Goal: Use online tool/utility: Utilize a website feature to perform a specific function

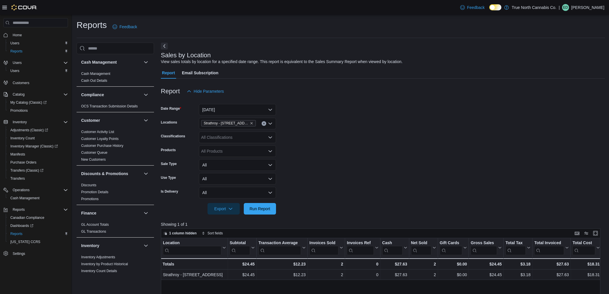
scroll to position [174, 0]
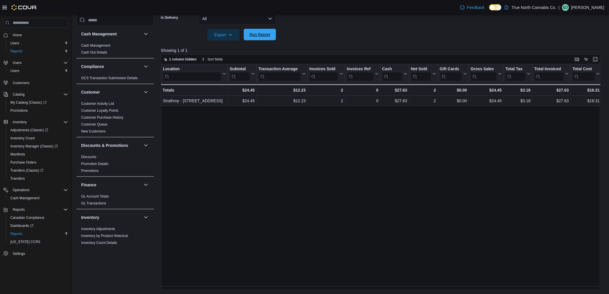
click at [273, 35] on button "Run Report" at bounding box center [260, 35] width 32 height 12
click at [269, 32] on span "Run Report" at bounding box center [260, 35] width 21 height 6
click at [269, 38] on span "Run Report" at bounding box center [259, 35] width 25 height 12
click at [267, 36] on span "Run Report" at bounding box center [260, 35] width 21 height 6
click at [261, 29] on div "Export Run Report" at bounding box center [218, 35] width 115 height 12
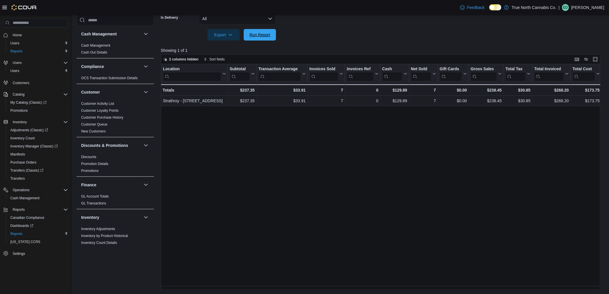
drag, startPoint x: 261, startPoint y: 38, endPoint x: 289, endPoint y: 54, distance: 32.1
click at [289, 54] on div "Report Hide Parameters Date Range [DATE] Locations [GEOGRAPHIC_DATA] - [STREET_…" at bounding box center [383, 97] width 444 height 385
click at [269, 34] on span "Run Report" at bounding box center [260, 35] width 21 height 6
click at [269, 37] on span "Run Report" at bounding box center [259, 35] width 25 height 12
click at [269, 34] on span "Run Report" at bounding box center [260, 35] width 21 height 6
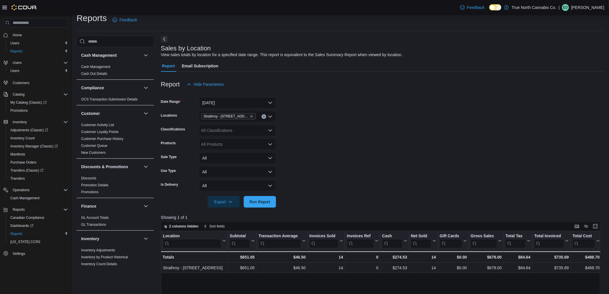
scroll to position [0, 0]
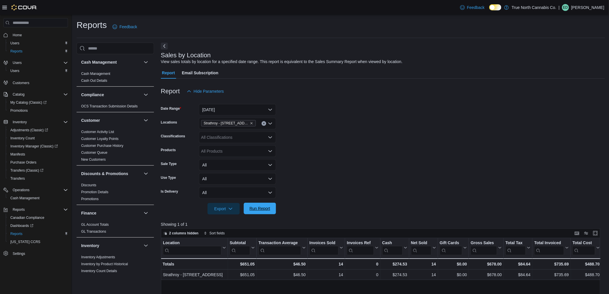
click at [256, 206] on span "Run Report" at bounding box center [260, 208] width 21 height 6
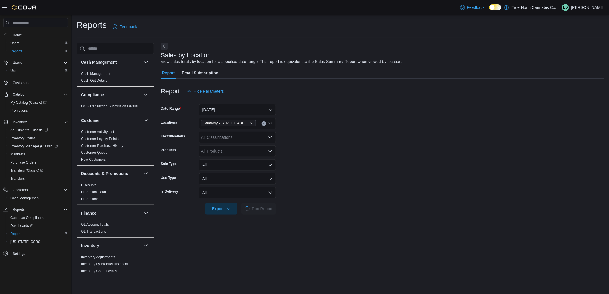
click at [346, 163] on form "Date Range [DATE] Locations [GEOGRAPHIC_DATA] - [STREET_ADDRESS] Classification…" at bounding box center [383, 155] width 444 height 117
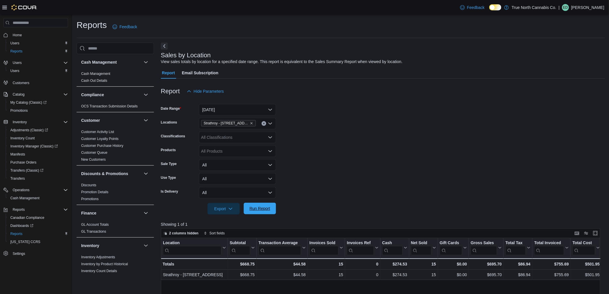
click at [255, 204] on span "Run Report" at bounding box center [259, 209] width 25 height 12
